Goal: Use online tool/utility: Utilize a website feature to perform a specific function

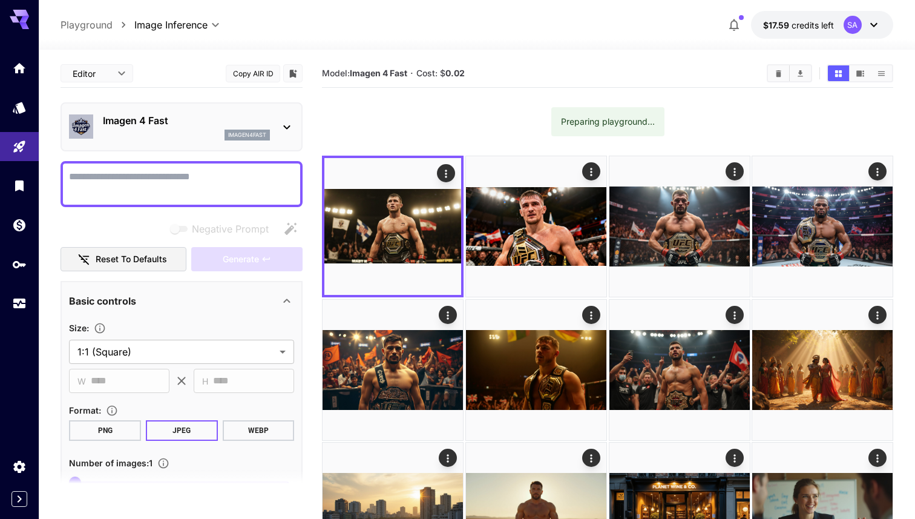
click at [137, 137] on div "imagen4fast" at bounding box center [186, 135] width 167 height 11
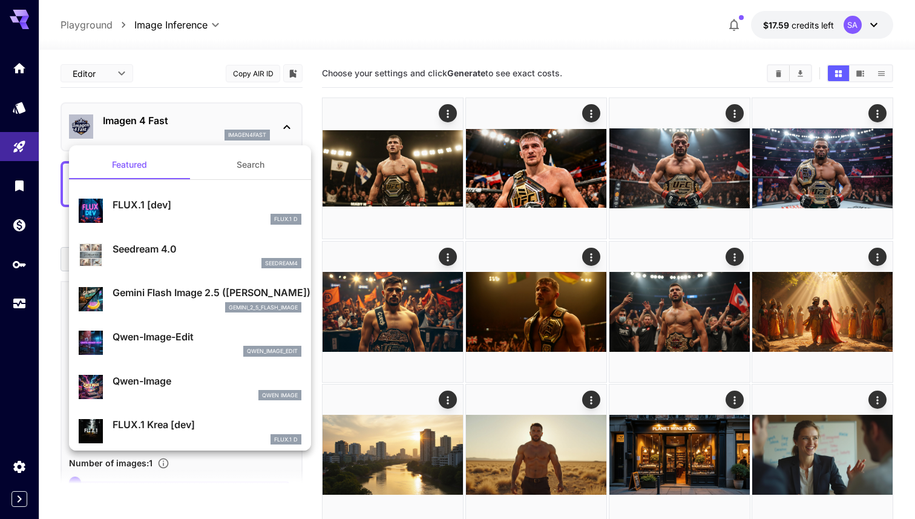
click at [248, 161] on button "Search" at bounding box center [250, 164] width 121 height 29
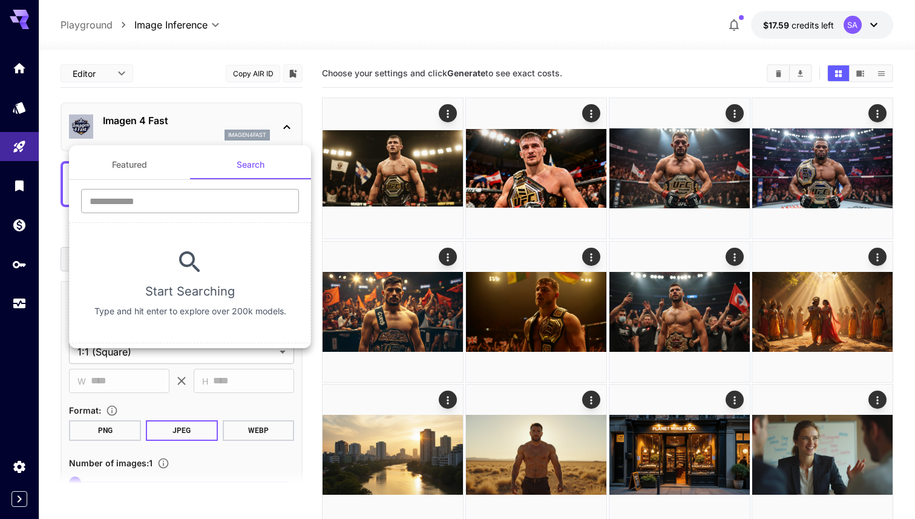
click at [185, 194] on input "text" at bounding box center [190, 201] width 218 height 24
click at [139, 170] on button "Featured" at bounding box center [129, 164] width 121 height 29
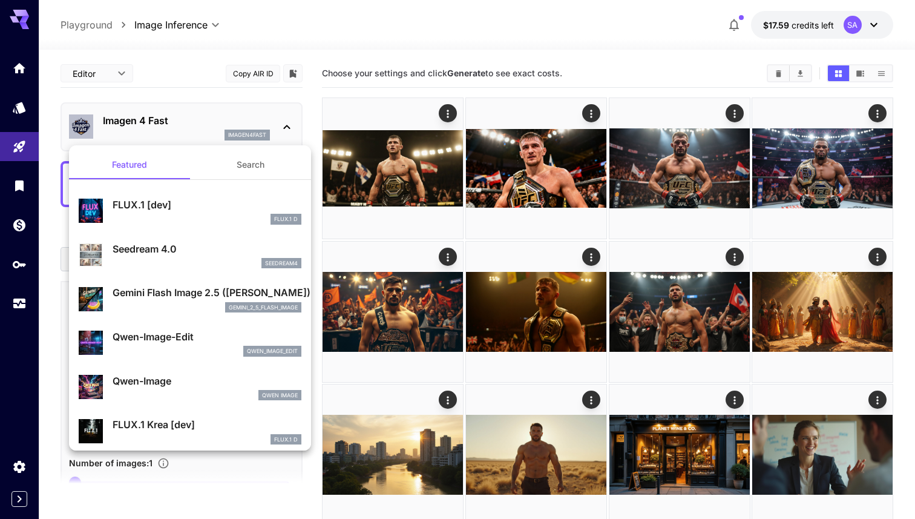
click at [244, 166] on button "Search" at bounding box center [250, 164] width 121 height 29
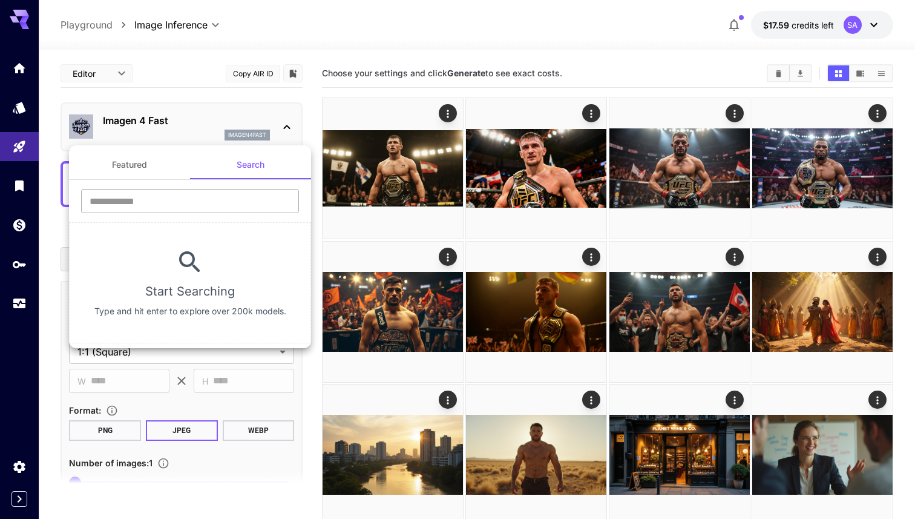
click at [202, 196] on input "text" at bounding box center [190, 201] width 218 height 24
type input "******"
click at [171, 38] on div at bounding box center [457, 259] width 915 height 519
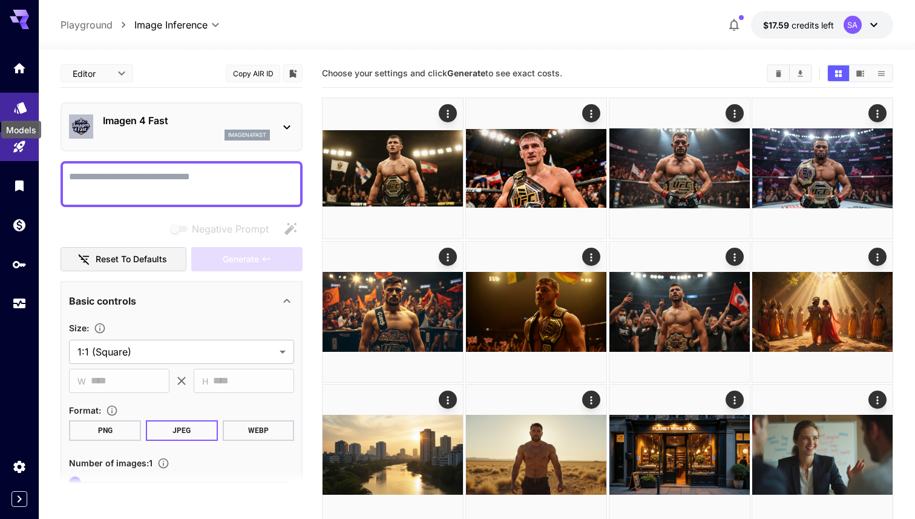
click at [16, 105] on icon "Models" at bounding box center [20, 104] width 15 height 15
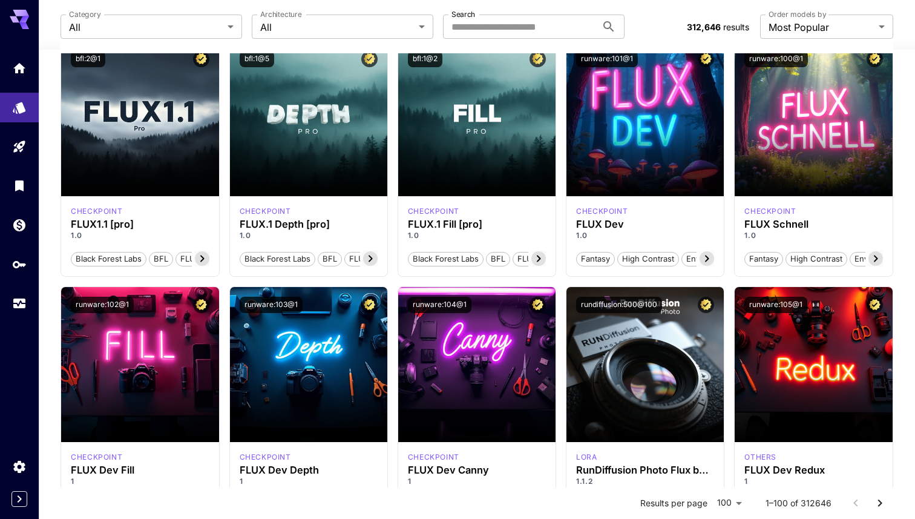
scroll to position [785, 0]
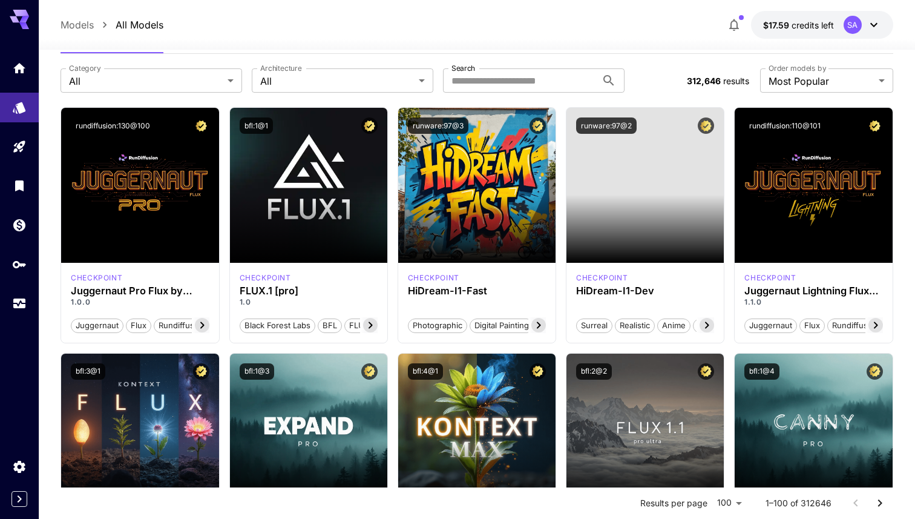
scroll to position [0, 0]
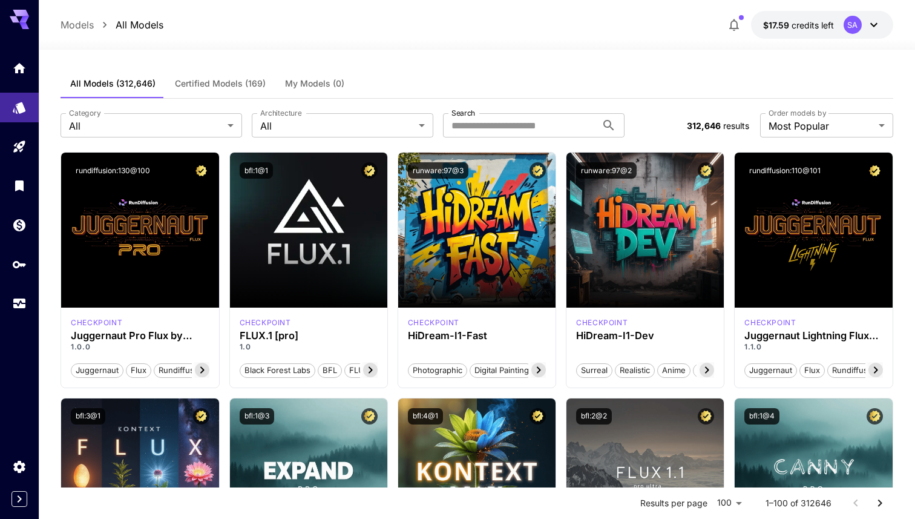
click at [540, 72] on div "All Models (312,646) Certified Models (169) My Models (0)" at bounding box center [477, 84] width 833 height 30
